Goal: Information Seeking & Learning: Compare options

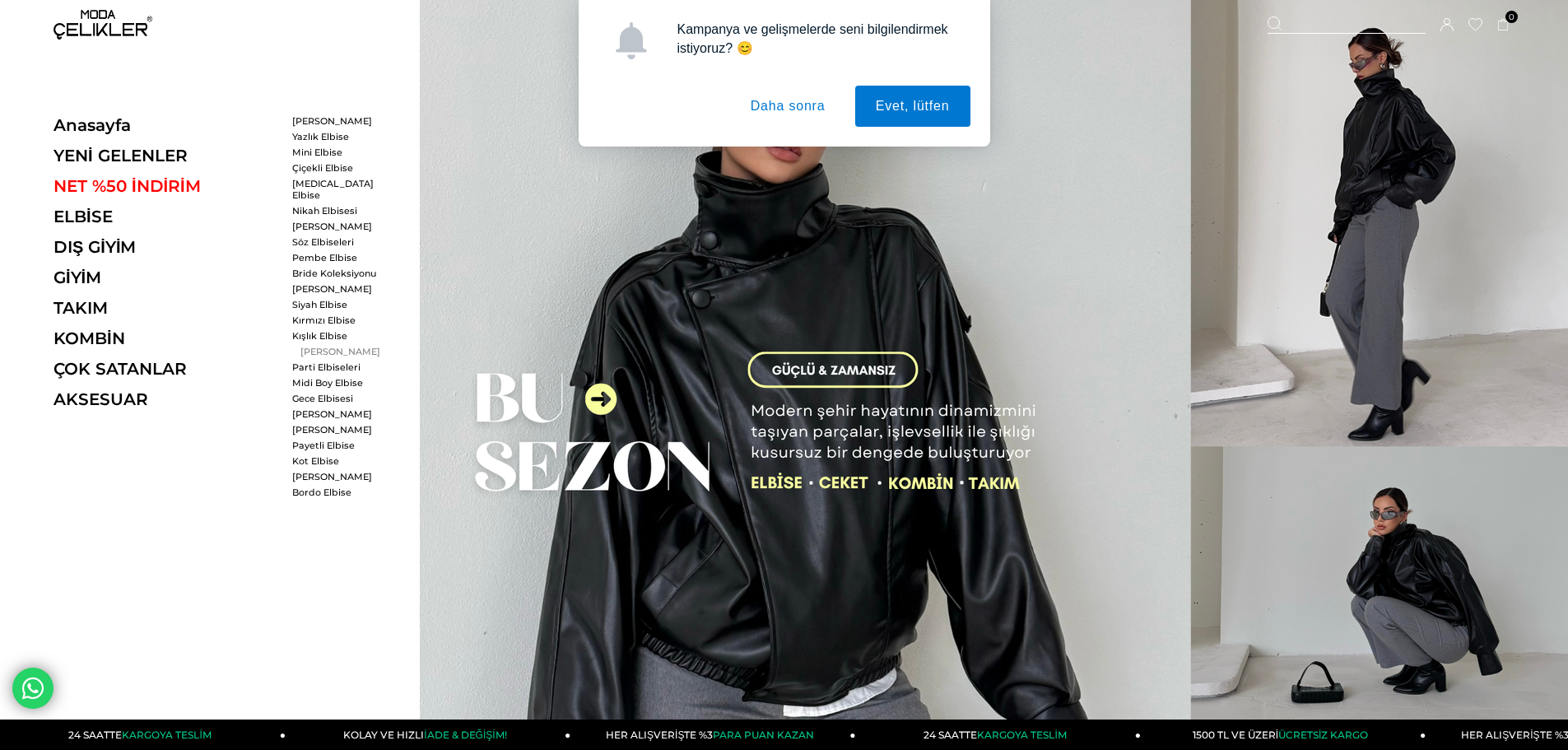
click at [311, 346] on link "[PERSON_NAME]" at bounding box center [339, 351] width 95 height 12
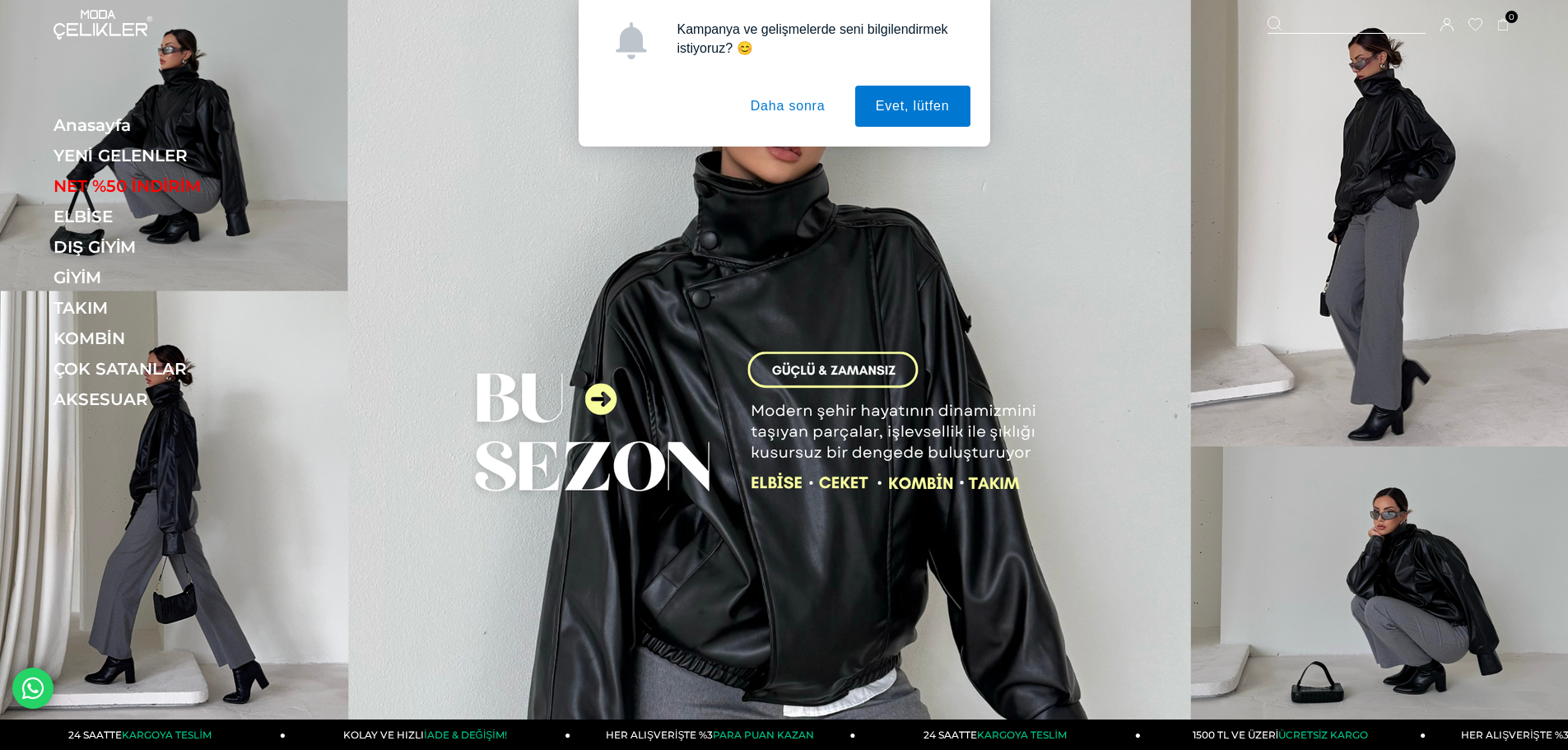
click at [782, 107] on button "Daha sonra" at bounding box center [788, 106] width 116 height 41
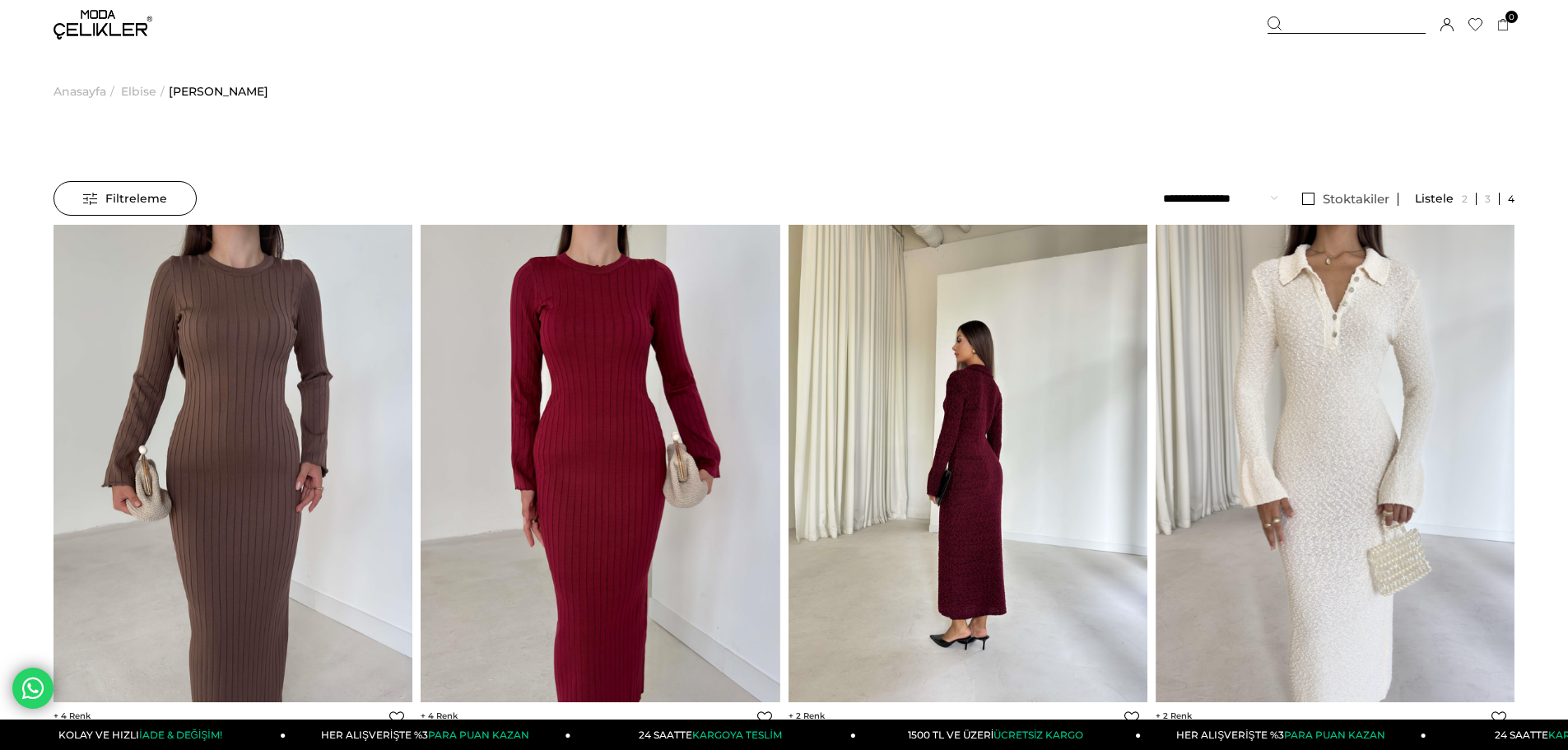
click at [1019, 434] on img at bounding box center [967, 462] width 359 height 479
click at [984, 442] on img at bounding box center [967, 462] width 359 height 479
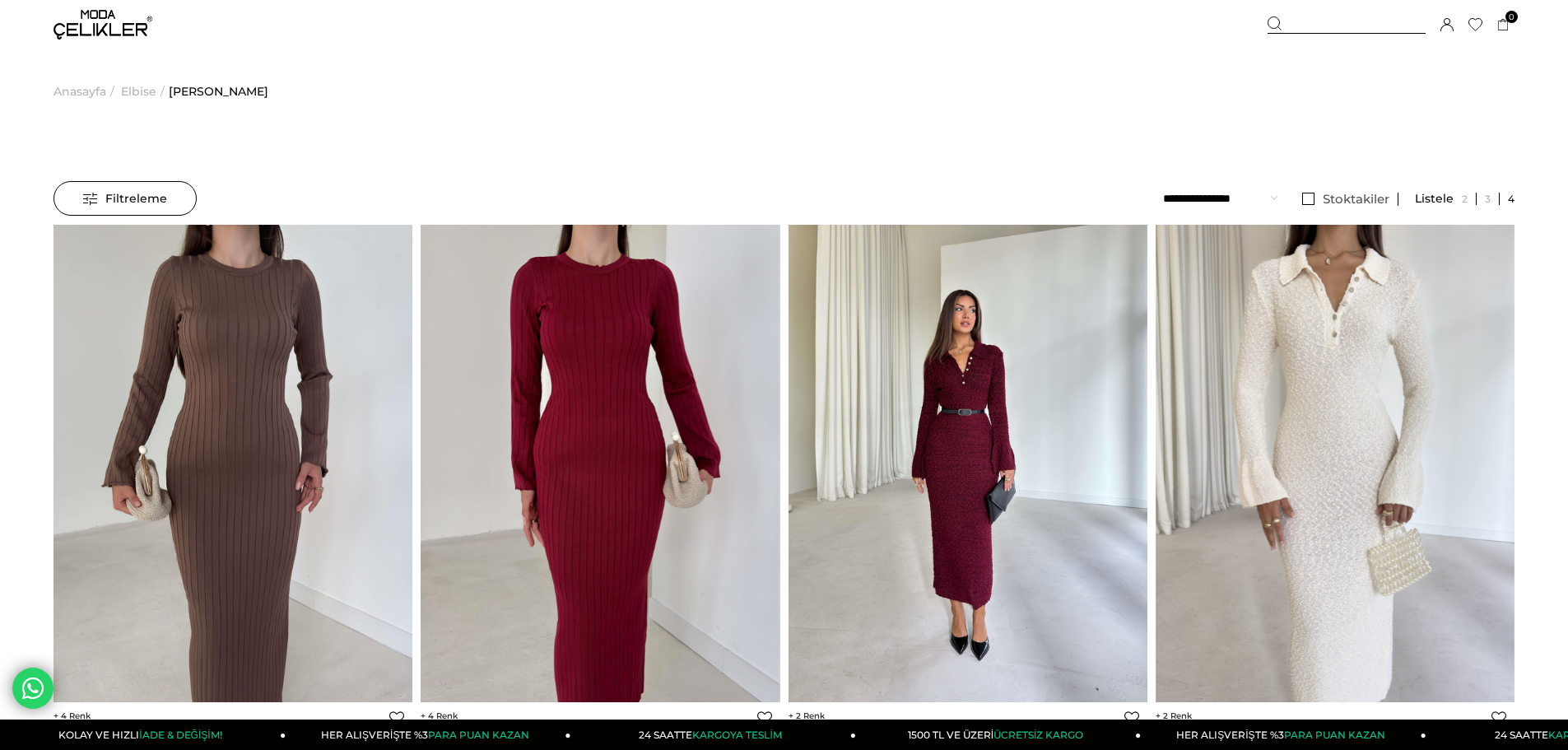
click at [955, 468] on img at bounding box center [967, 462] width 359 height 479
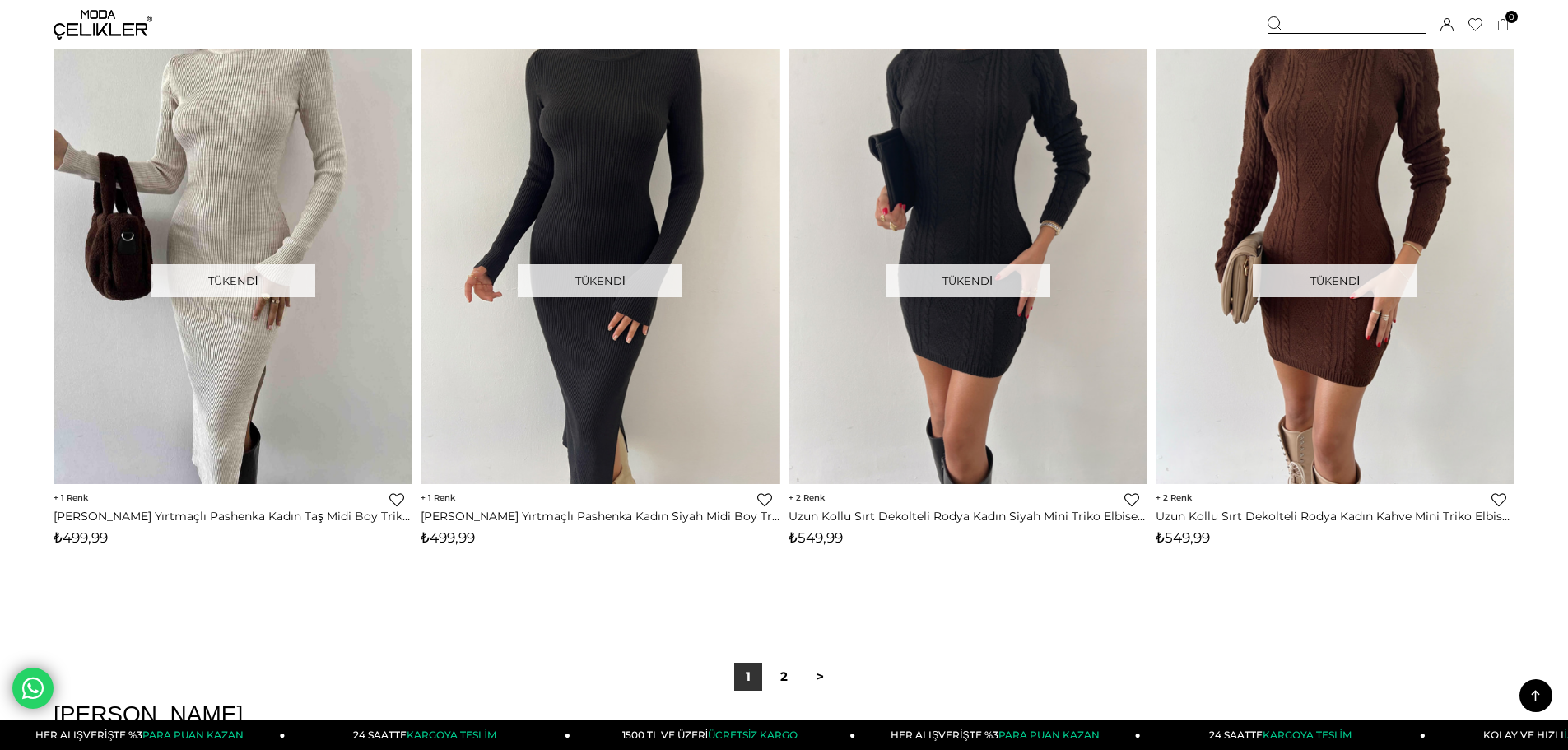
scroll to position [11911, 0]
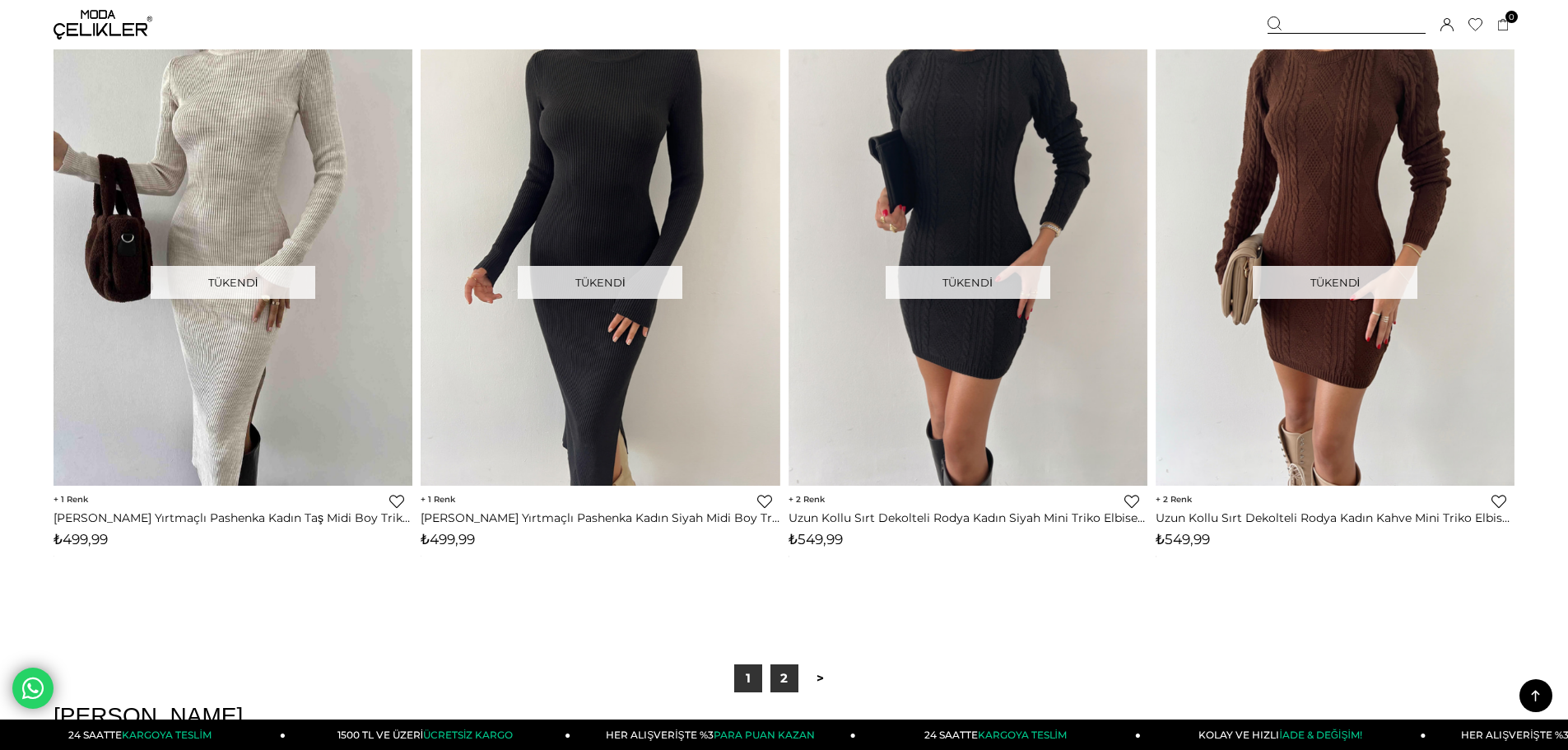
click at [787, 665] on link "2" at bounding box center [784, 678] width 28 height 28
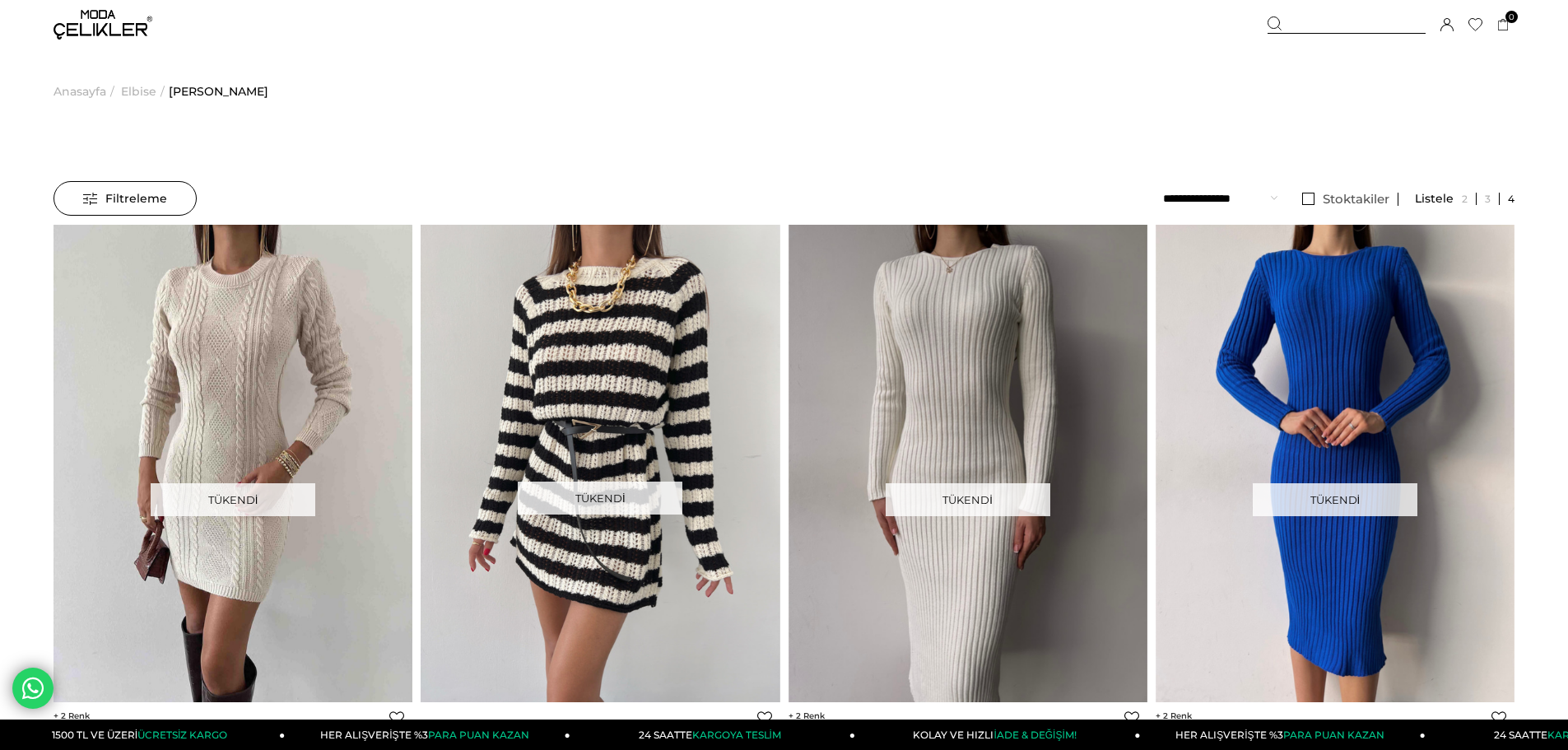
click at [79, 88] on span "Anasayfa" at bounding box center [80, 91] width 52 height 84
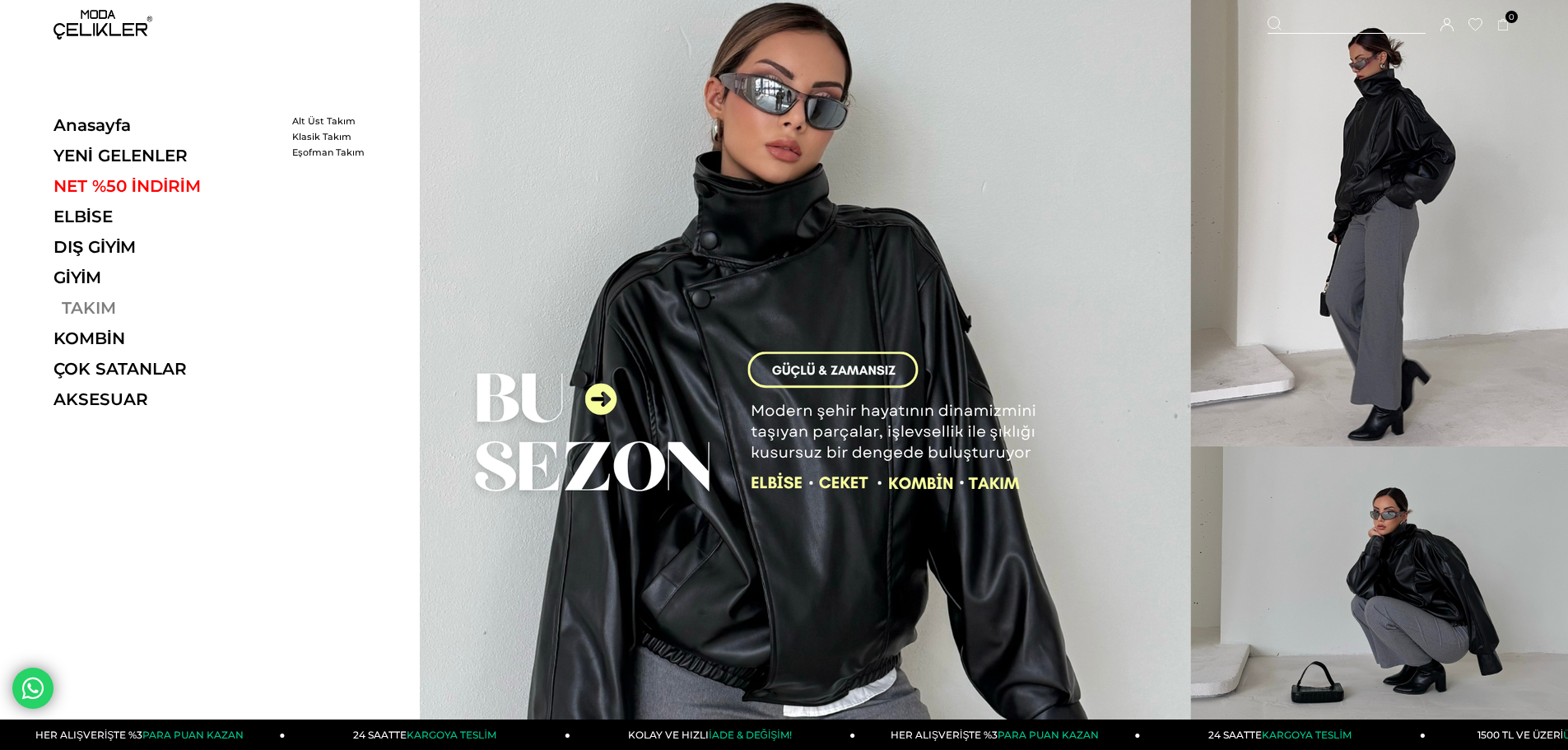
click at [87, 305] on link "TAKIM" at bounding box center [166, 308] width 226 height 20
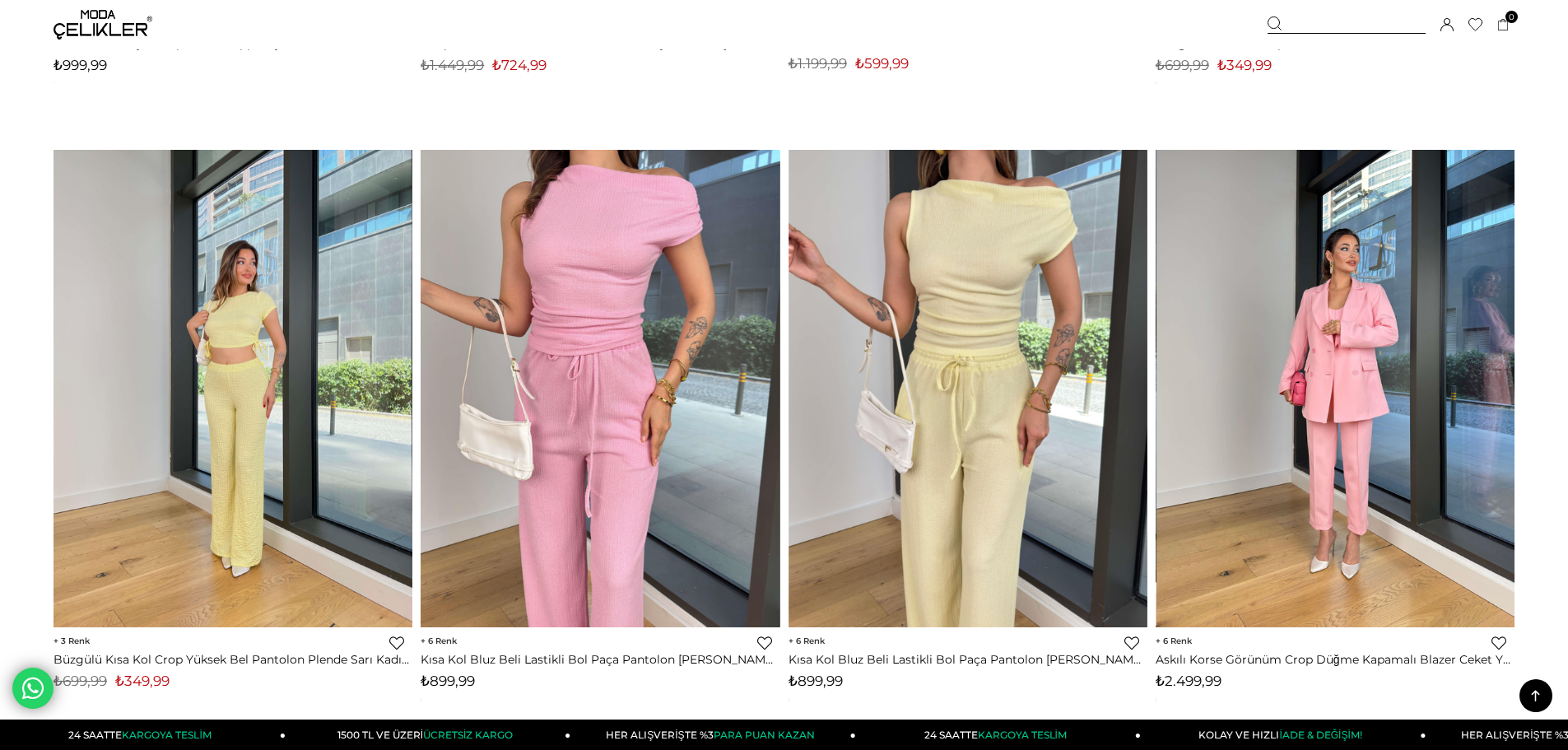
scroll to position [6255, 0]
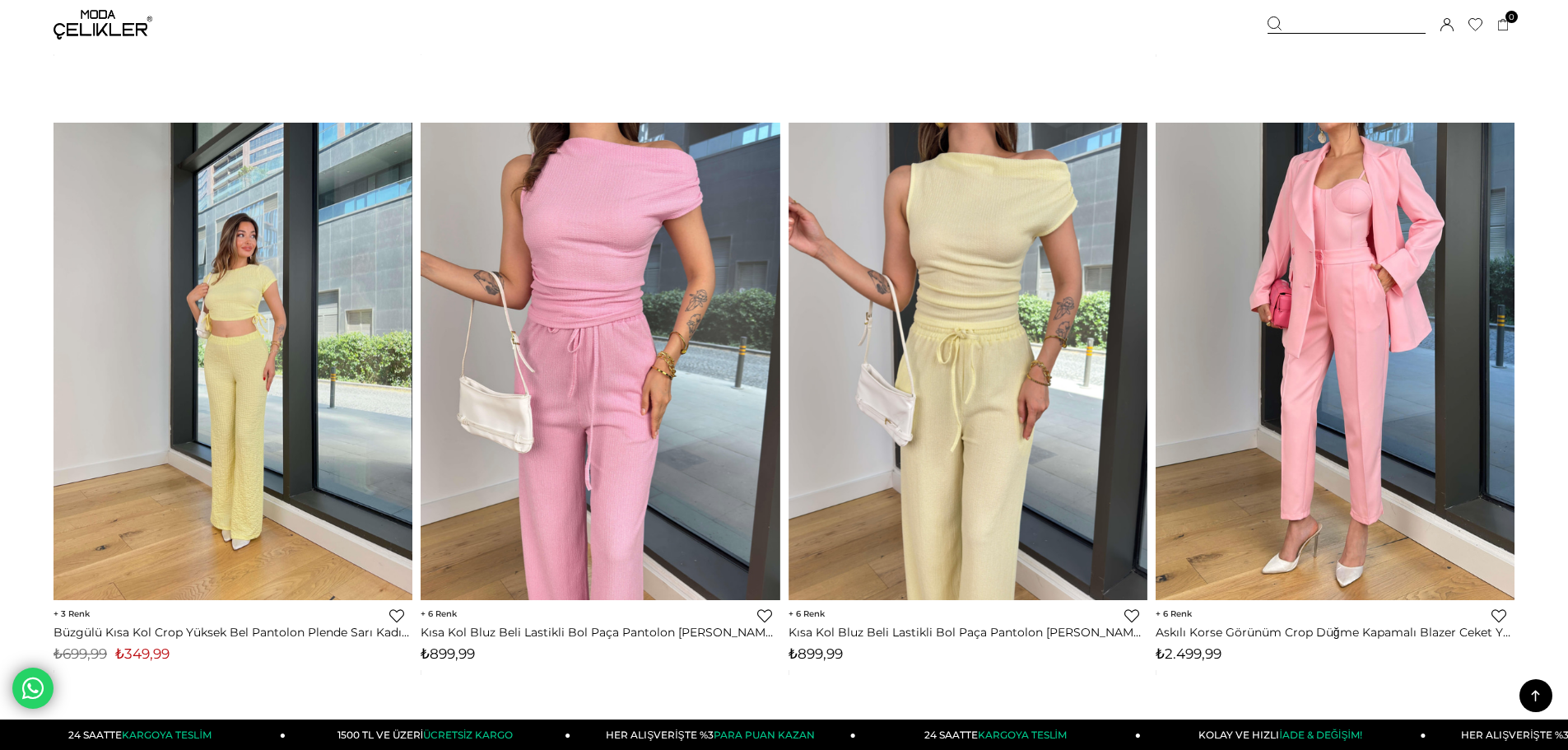
click at [1346, 420] on img at bounding box center [1335, 361] width 359 height 479
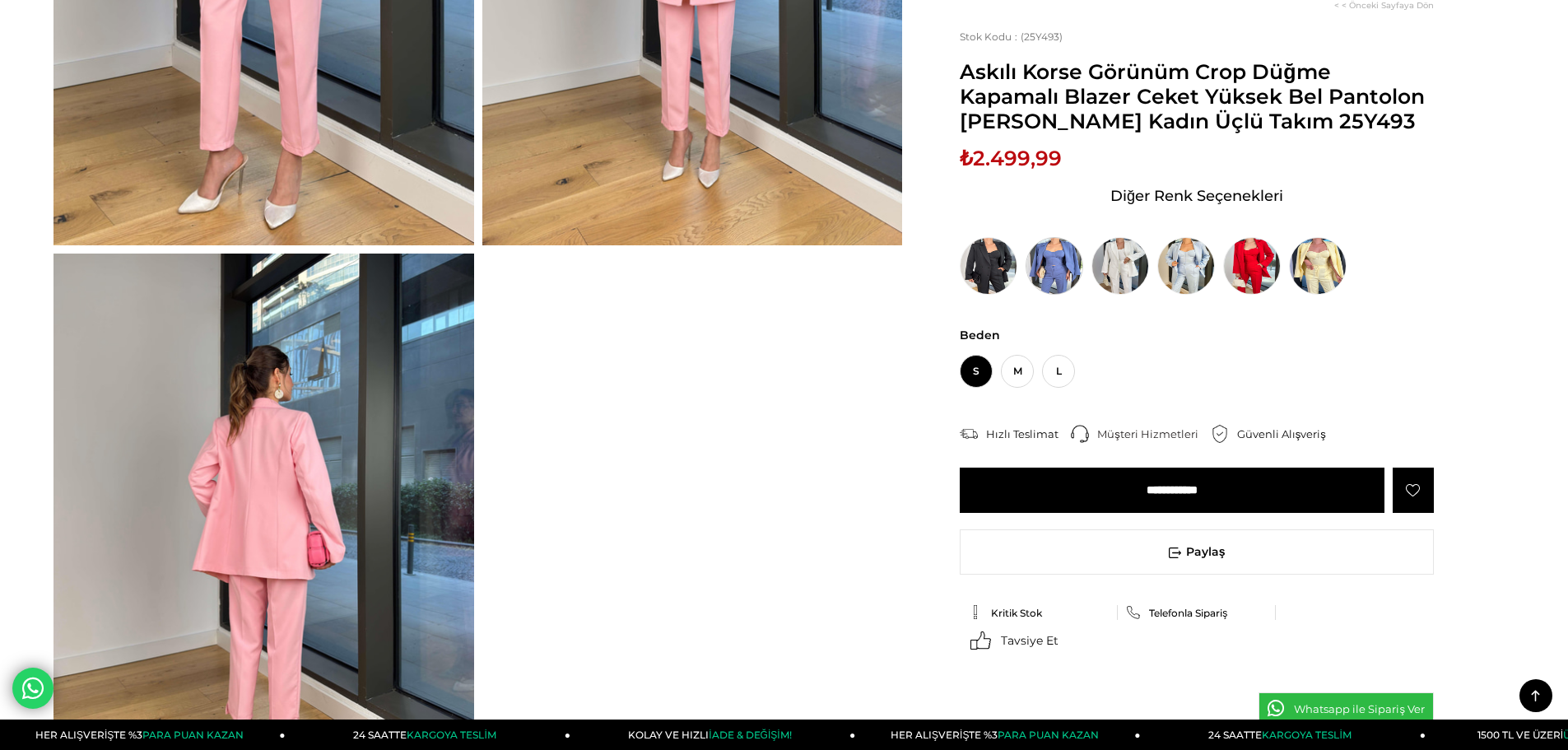
click at [1073, 275] on img at bounding box center [1054, 266] width 58 height 58
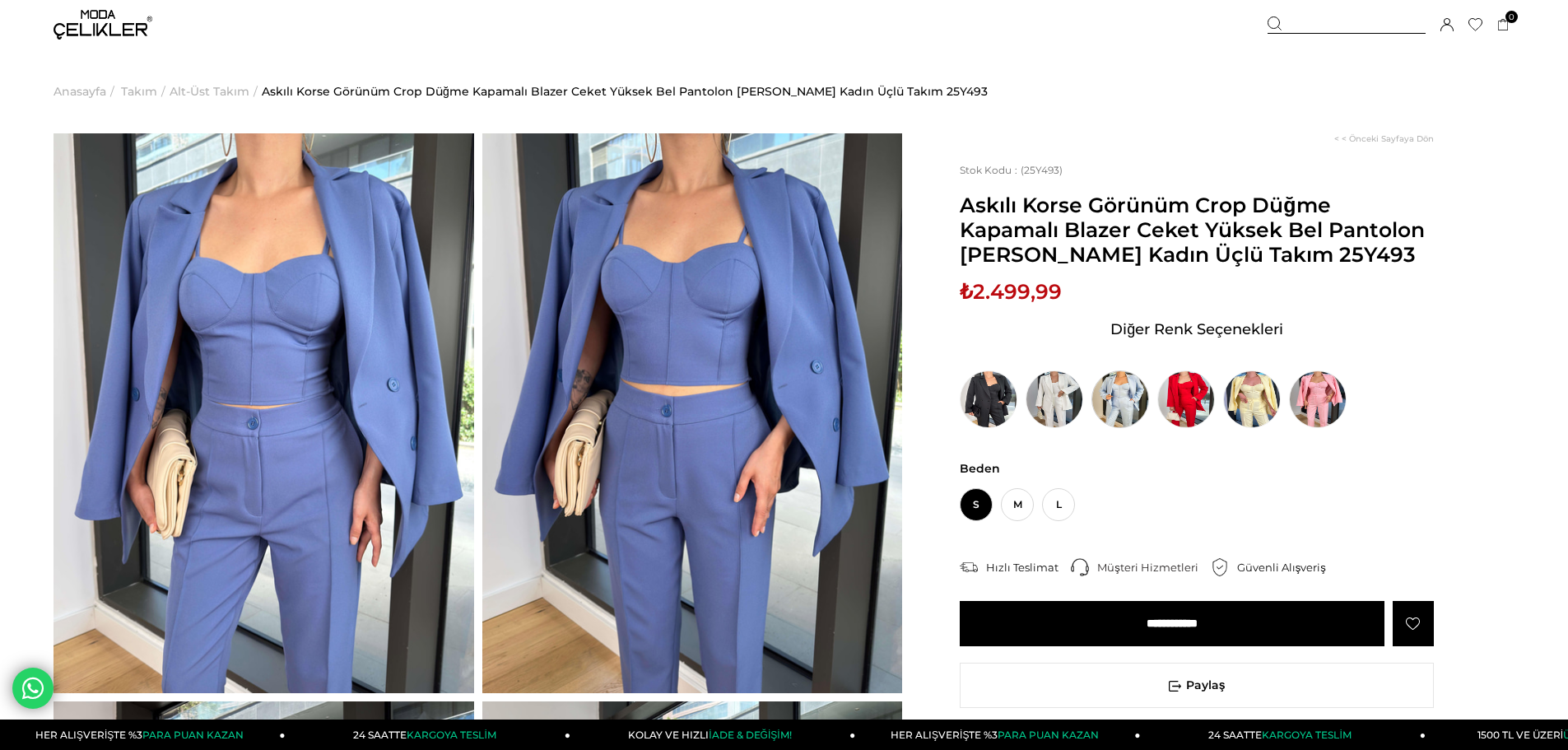
click at [1114, 404] on img at bounding box center [1120, 399] width 58 height 58
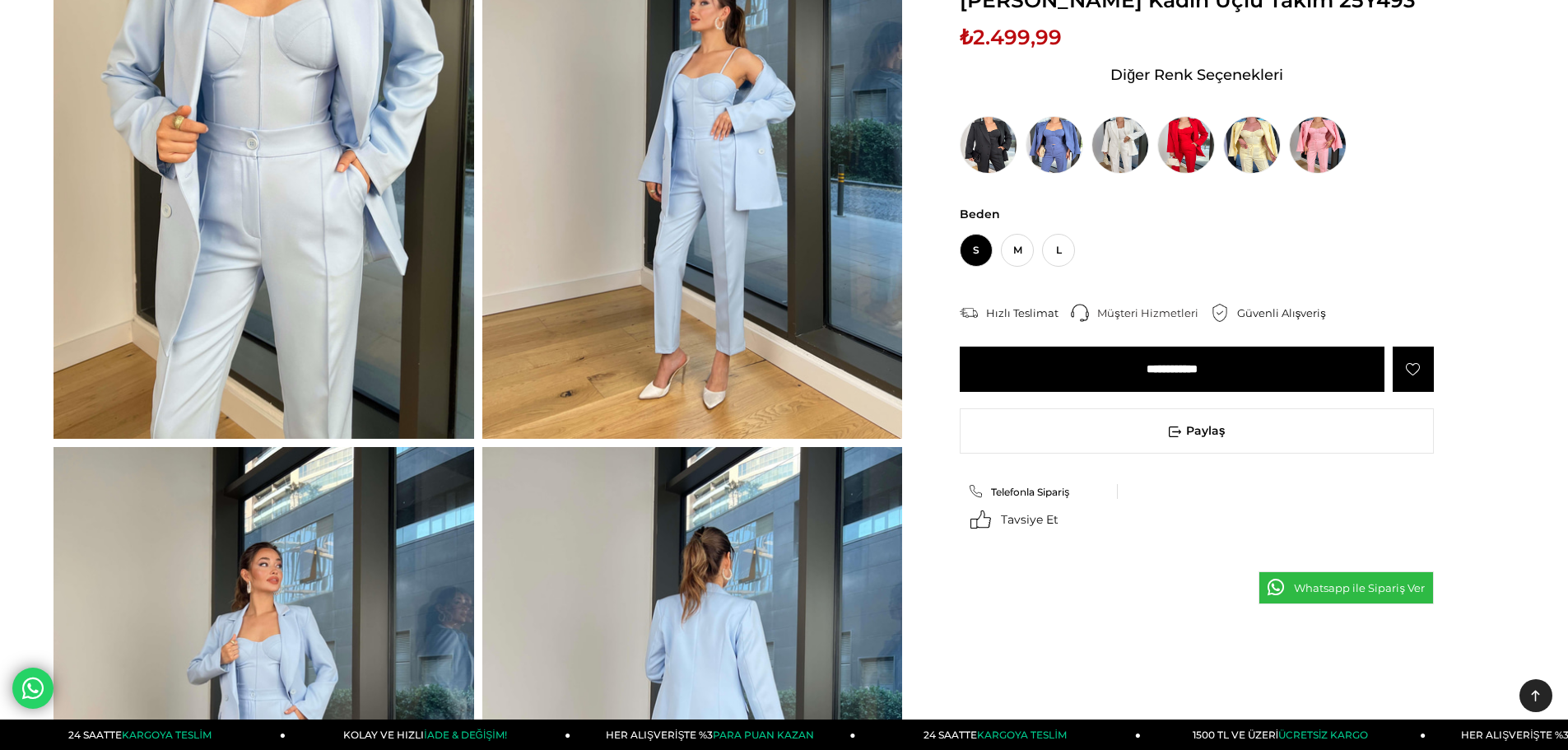
scroll to position [82, 0]
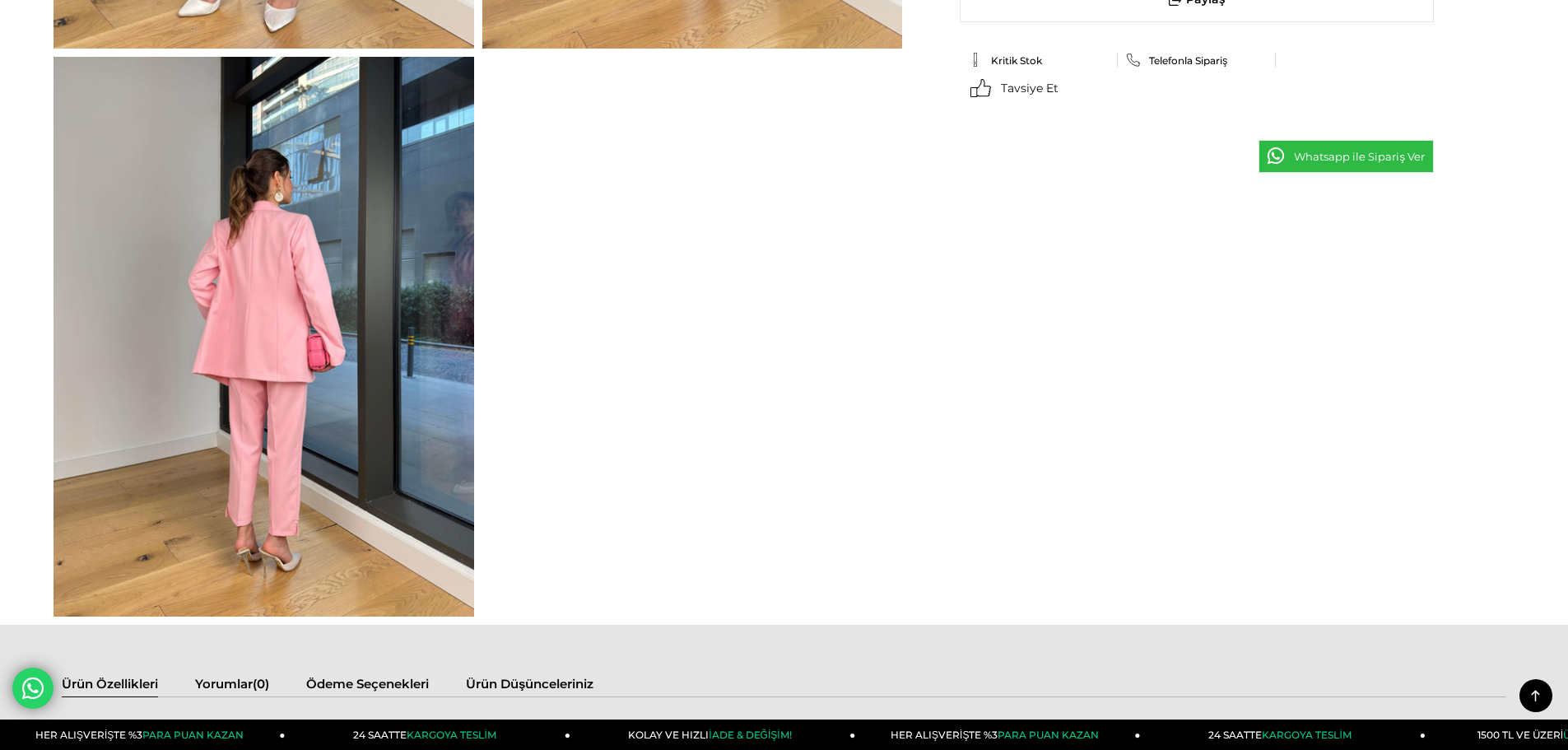
scroll to position [916, 0]
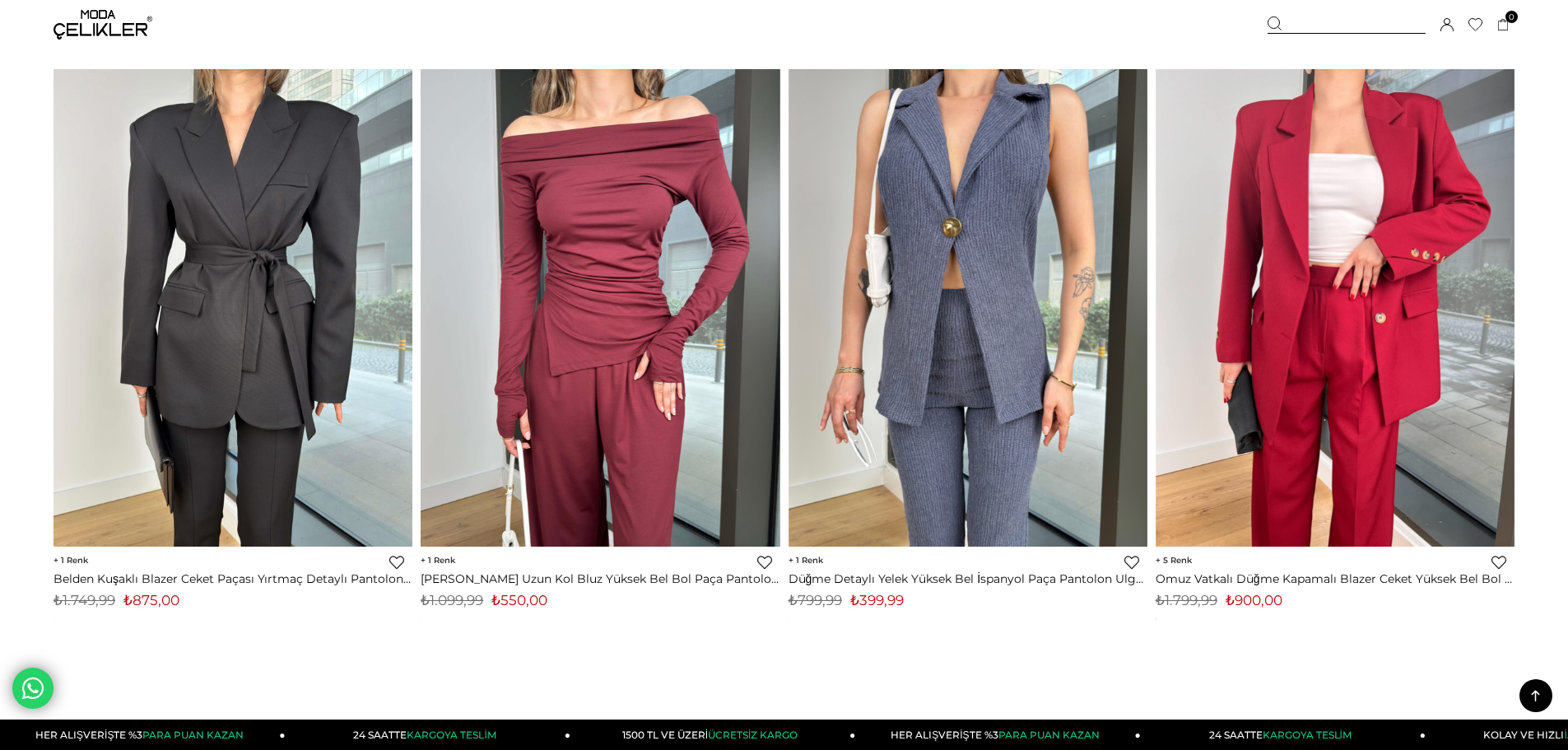
scroll to position [11644, 0]
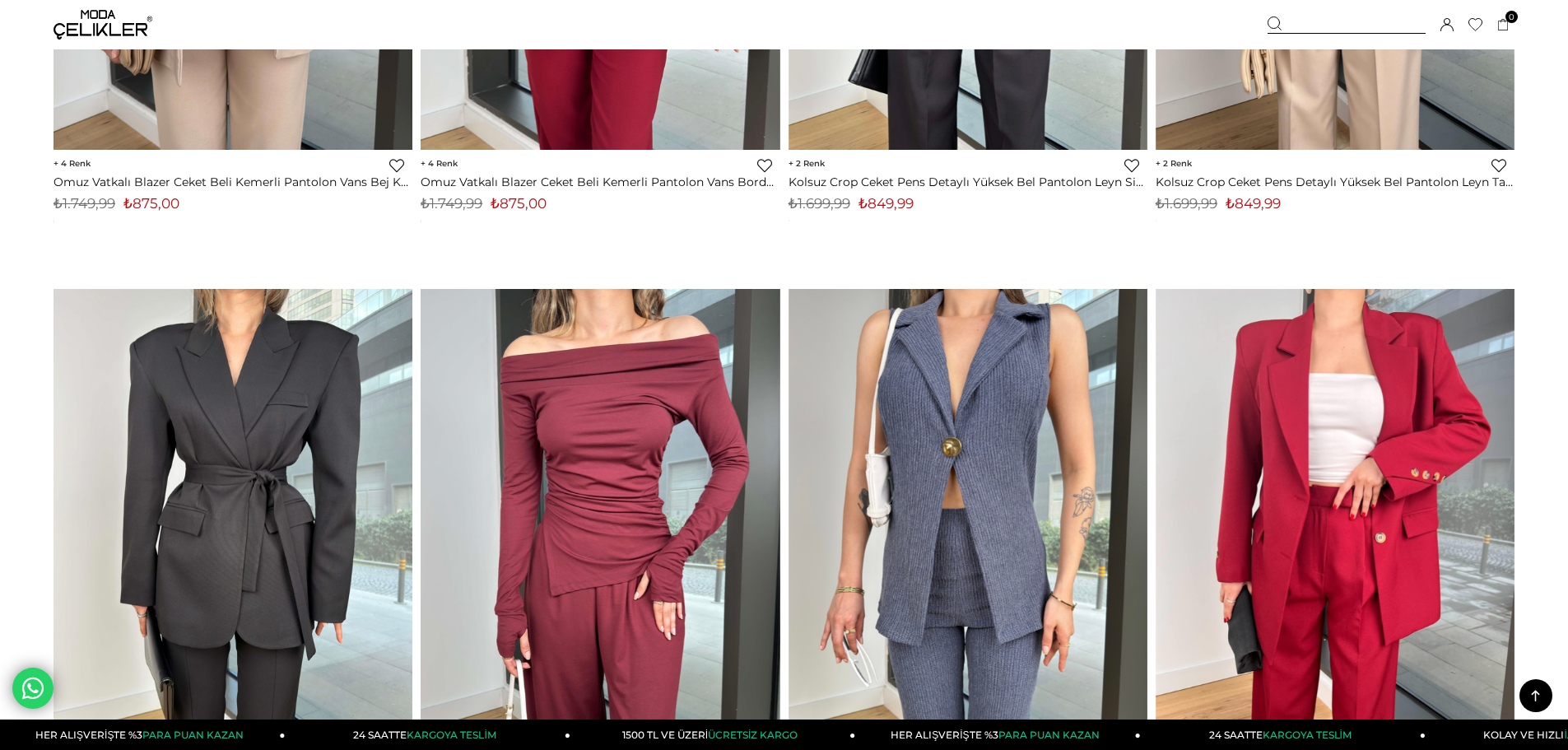
click at [105, 20] on img at bounding box center [102, 24] width 99 height 30
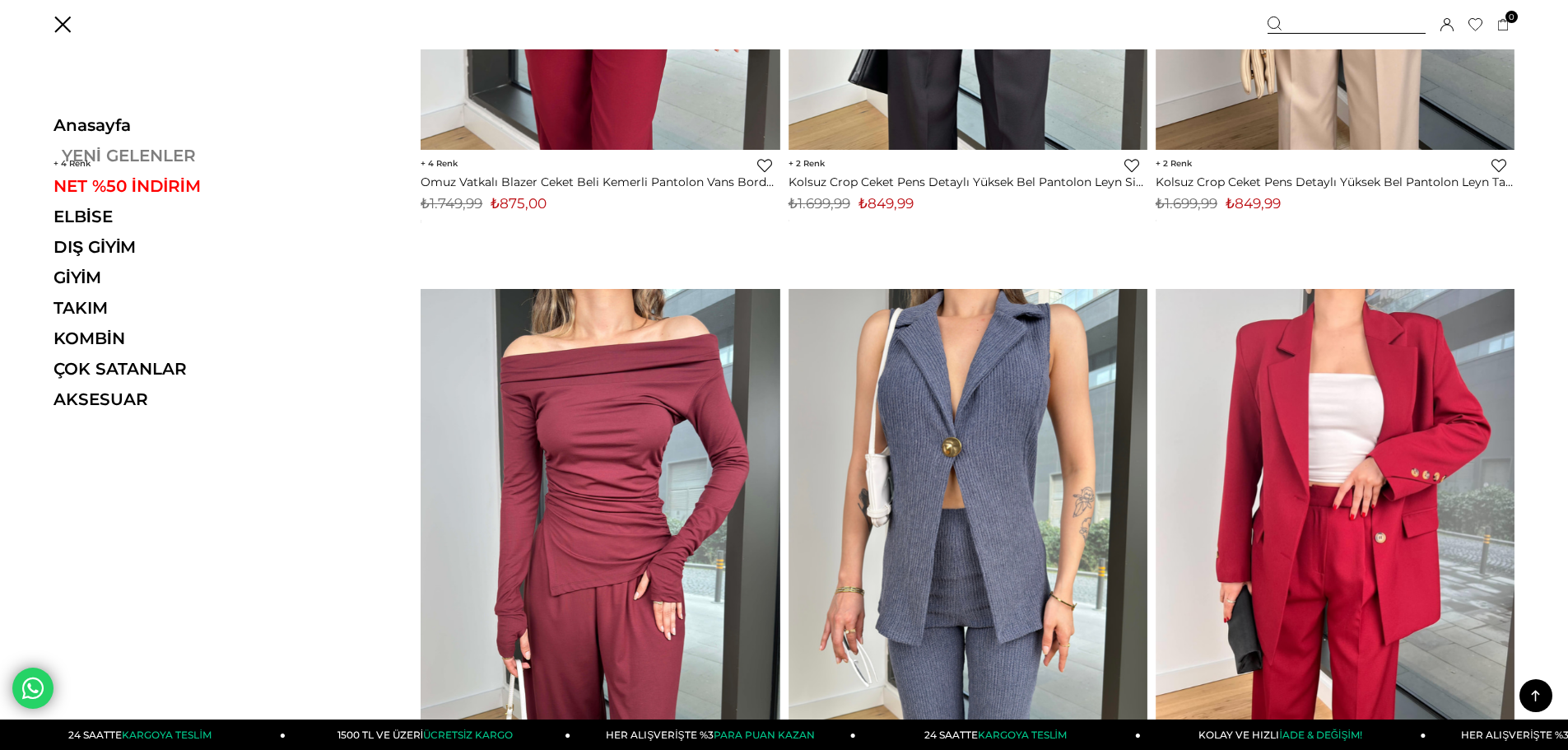
click at [123, 159] on link "YENİ GELENLER" at bounding box center [166, 156] width 226 height 20
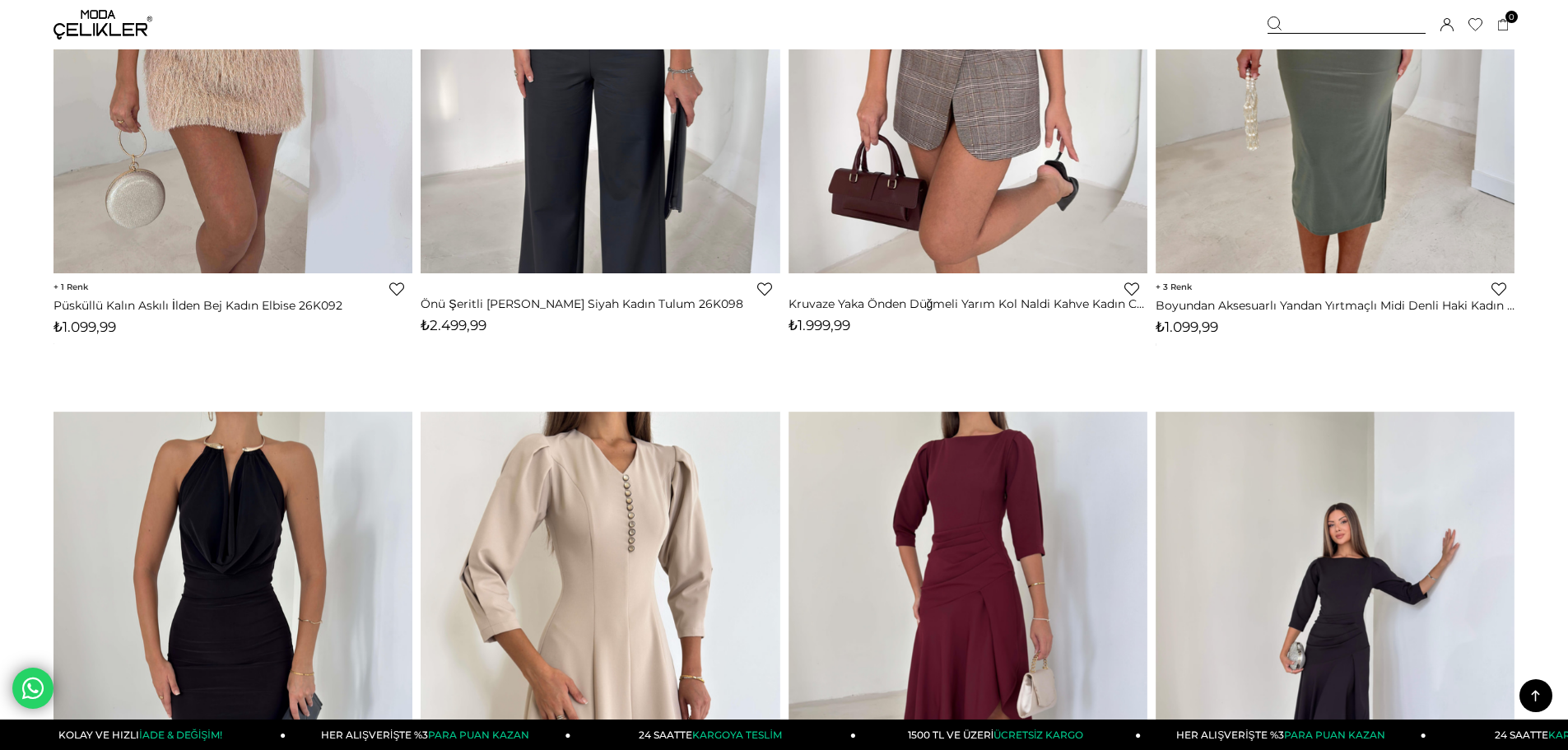
scroll to position [9876, 0]
